Goal: Task Accomplishment & Management: Manage account settings

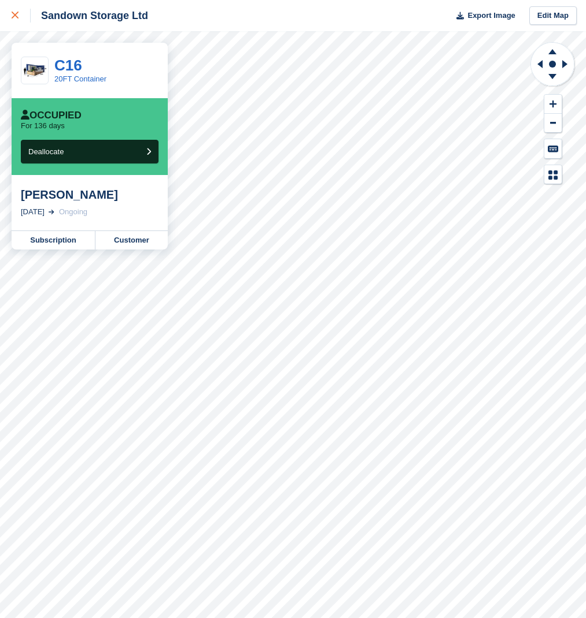
click at [17, 17] on icon at bounding box center [15, 15] width 7 height 7
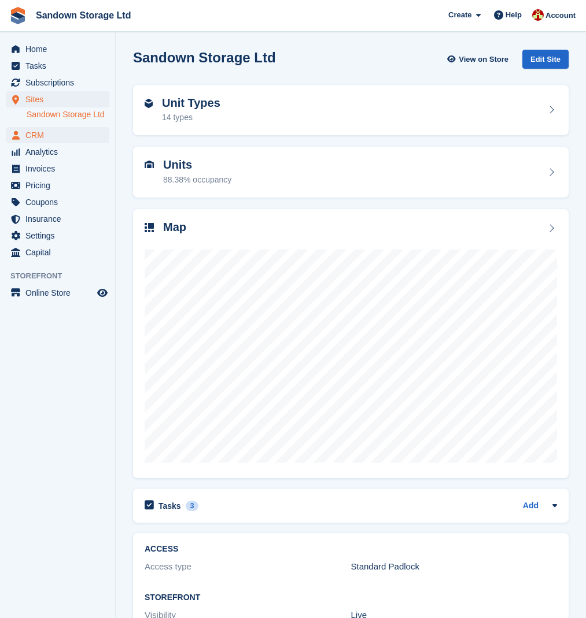
click at [59, 135] on span "CRM" at bounding box center [59, 135] width 69 height 16
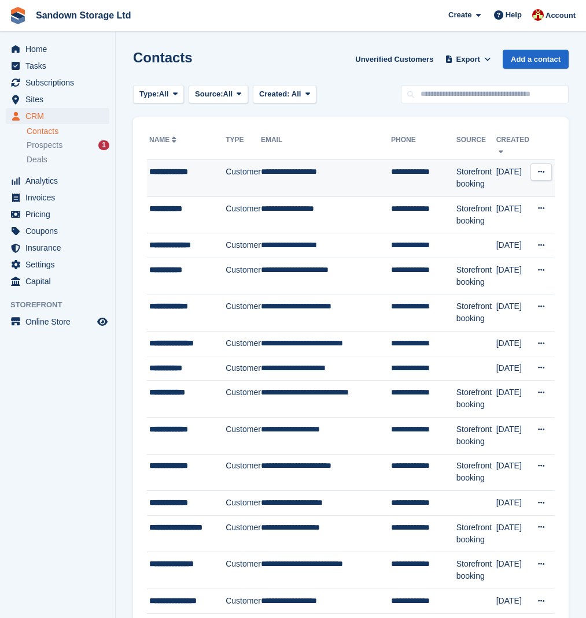
click at [323, 188] on td "**********" at bounding box center [326, 178] width 130 height 37
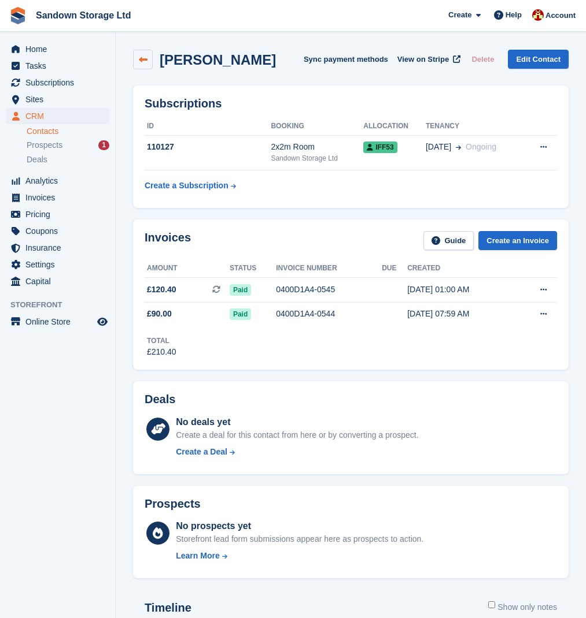
click at [149, 65] on link at bounding box center [143, 60] width 20 height 20
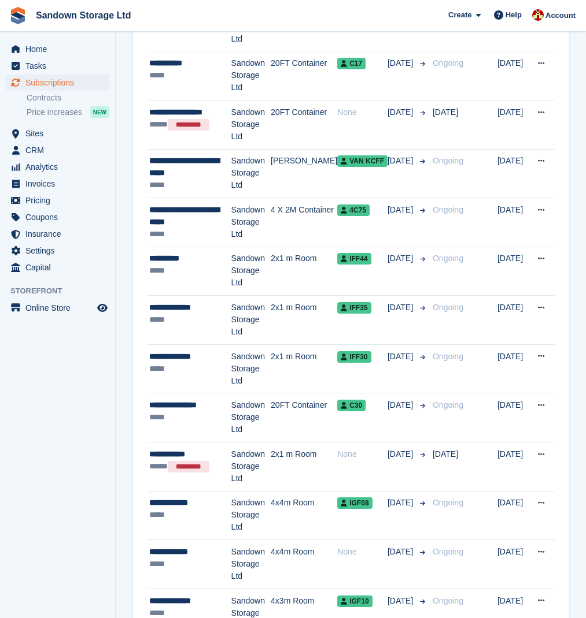
scroll to position [1649, 0]
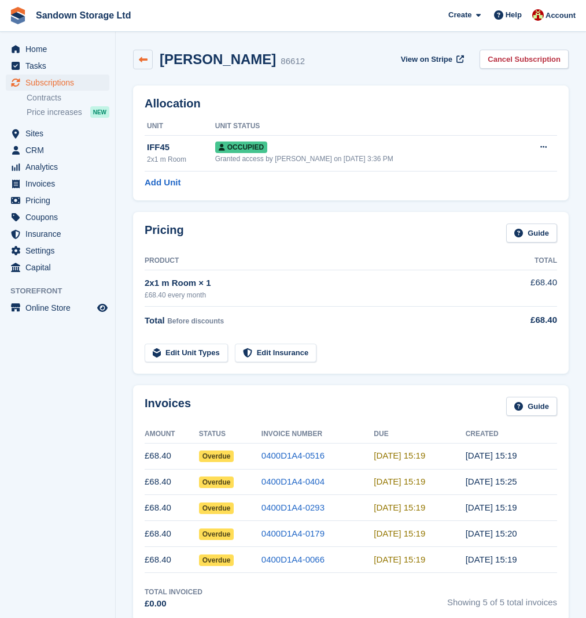
click at [145, 55] on icon at bounding box center [143, 59] width 9 height 9
